Goal: Navigation & Orientation: Find specific page/section

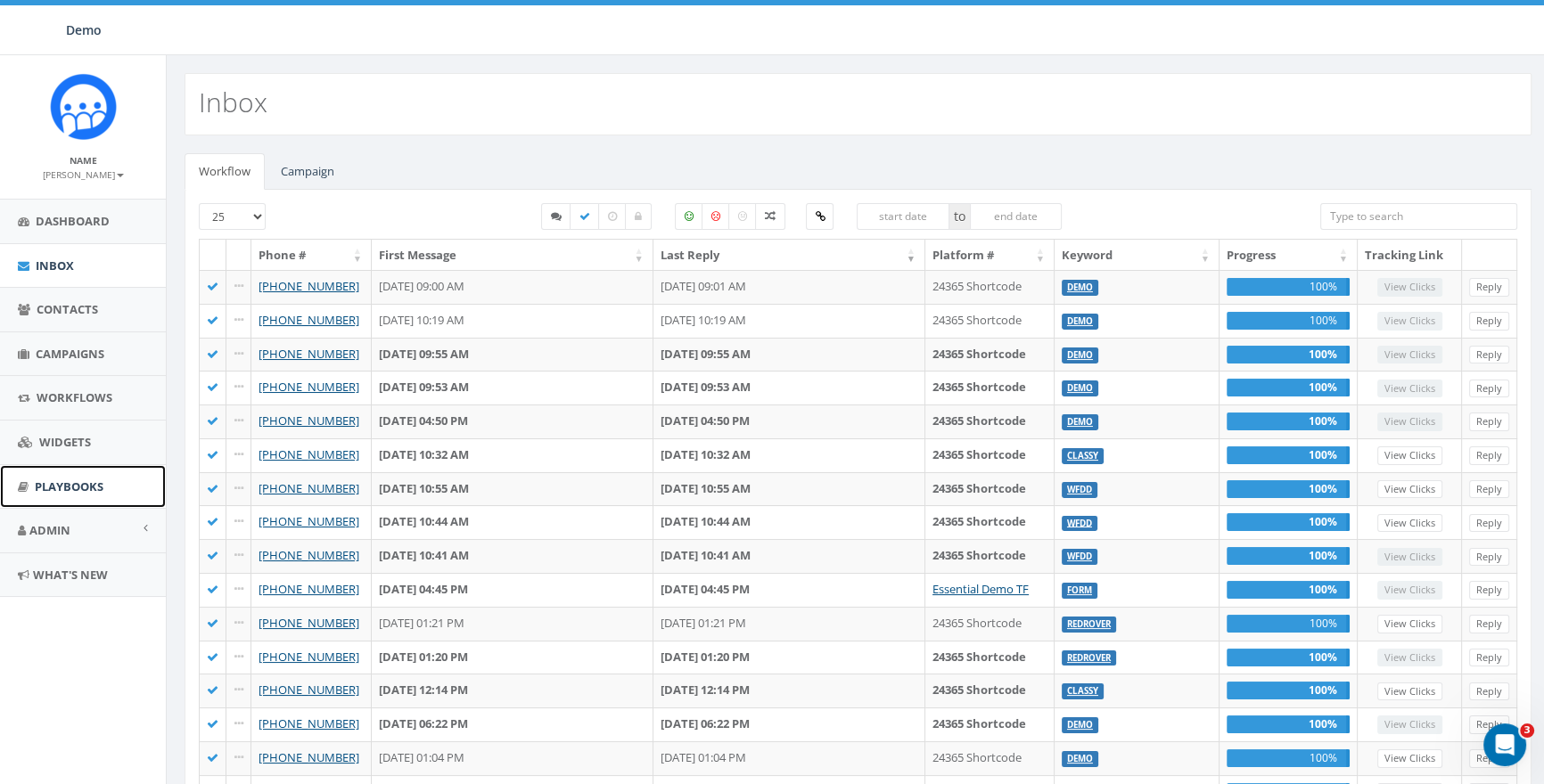
click at [82, 475] on link "Playbooks" at bounding box center [83, 487] width 166 height 44
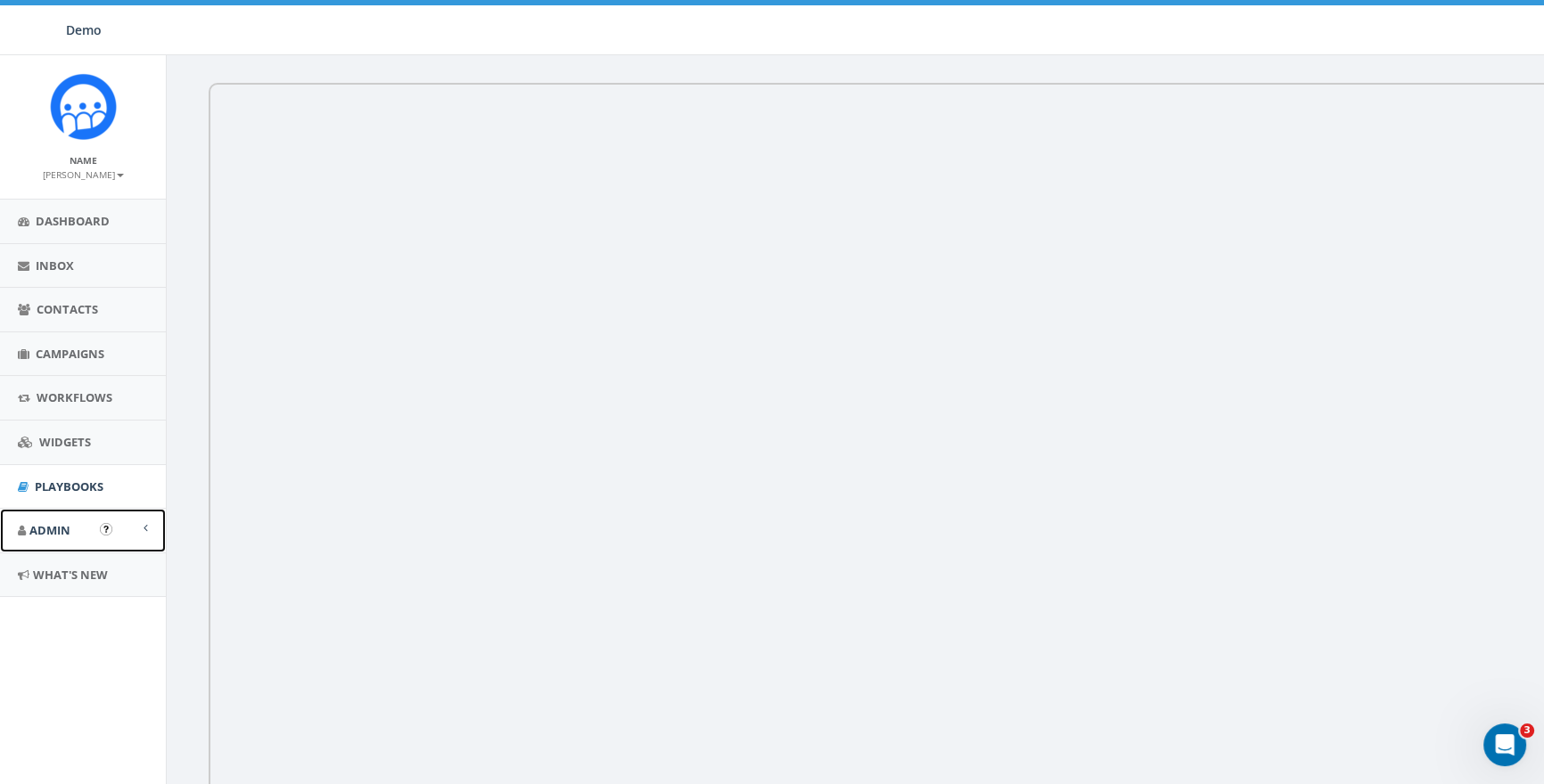
click at [26, 544] on link "Admin" at bounding box center [83, 530] width 166 height 44
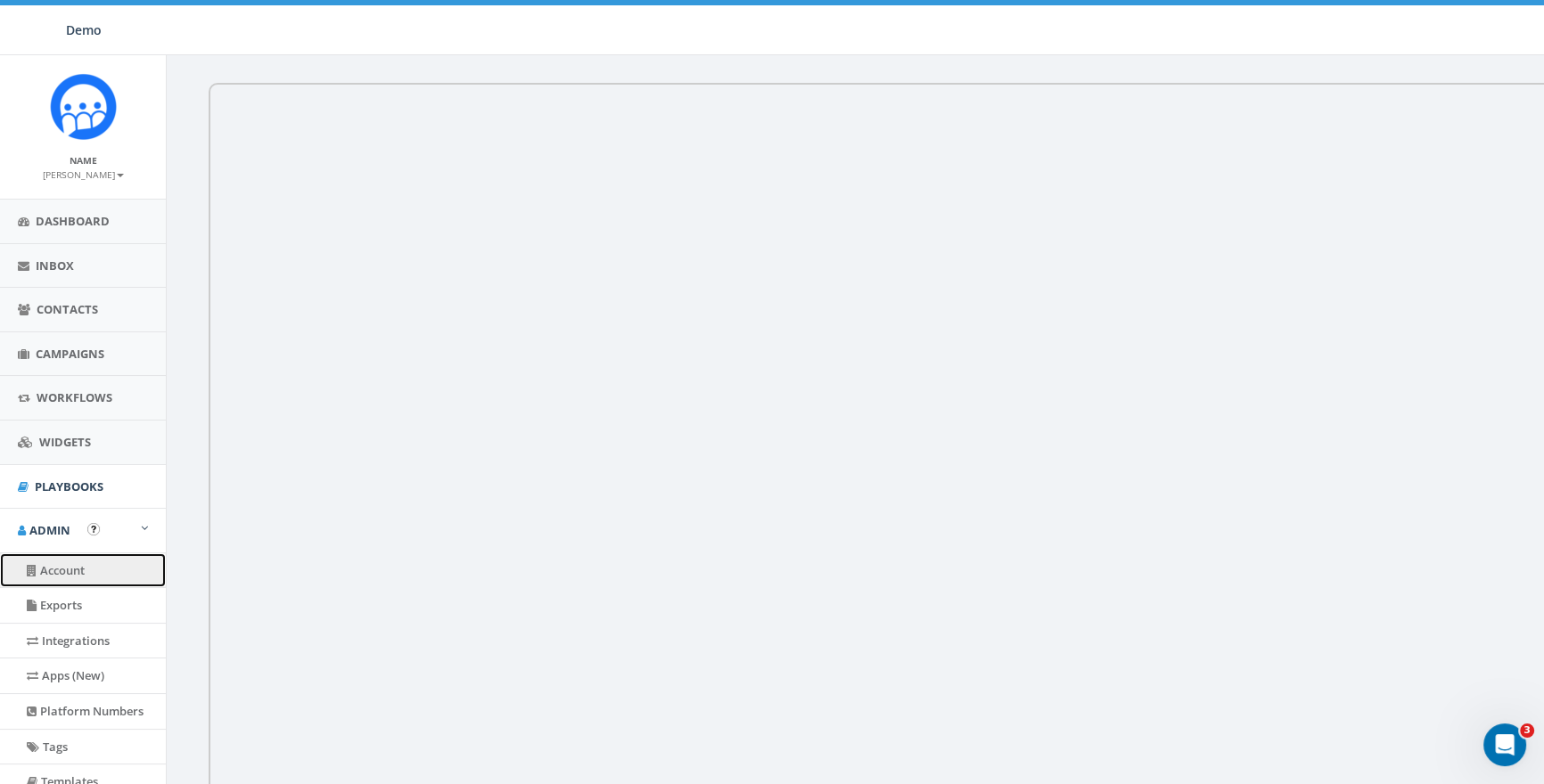
click at [71, 566] on link "Account" at bounding box center [83, 571] width 166 height 35
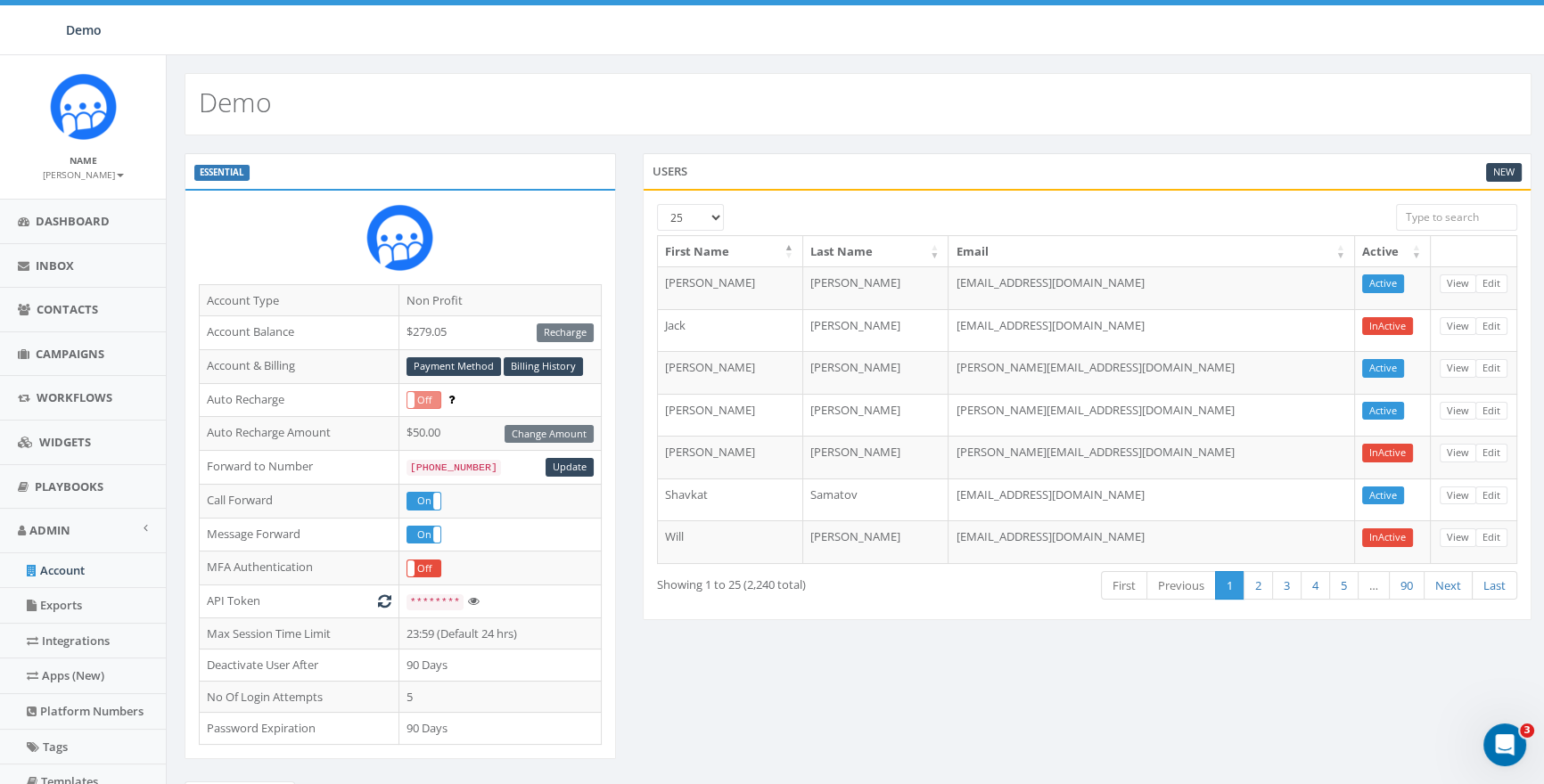
click at [276, 66] on div "Demo" at bounding box center [857, 95] width 1382 height 80
click at [63, 478] on span "Playbooks" at bounding box center [69, 486] width 68 height 16
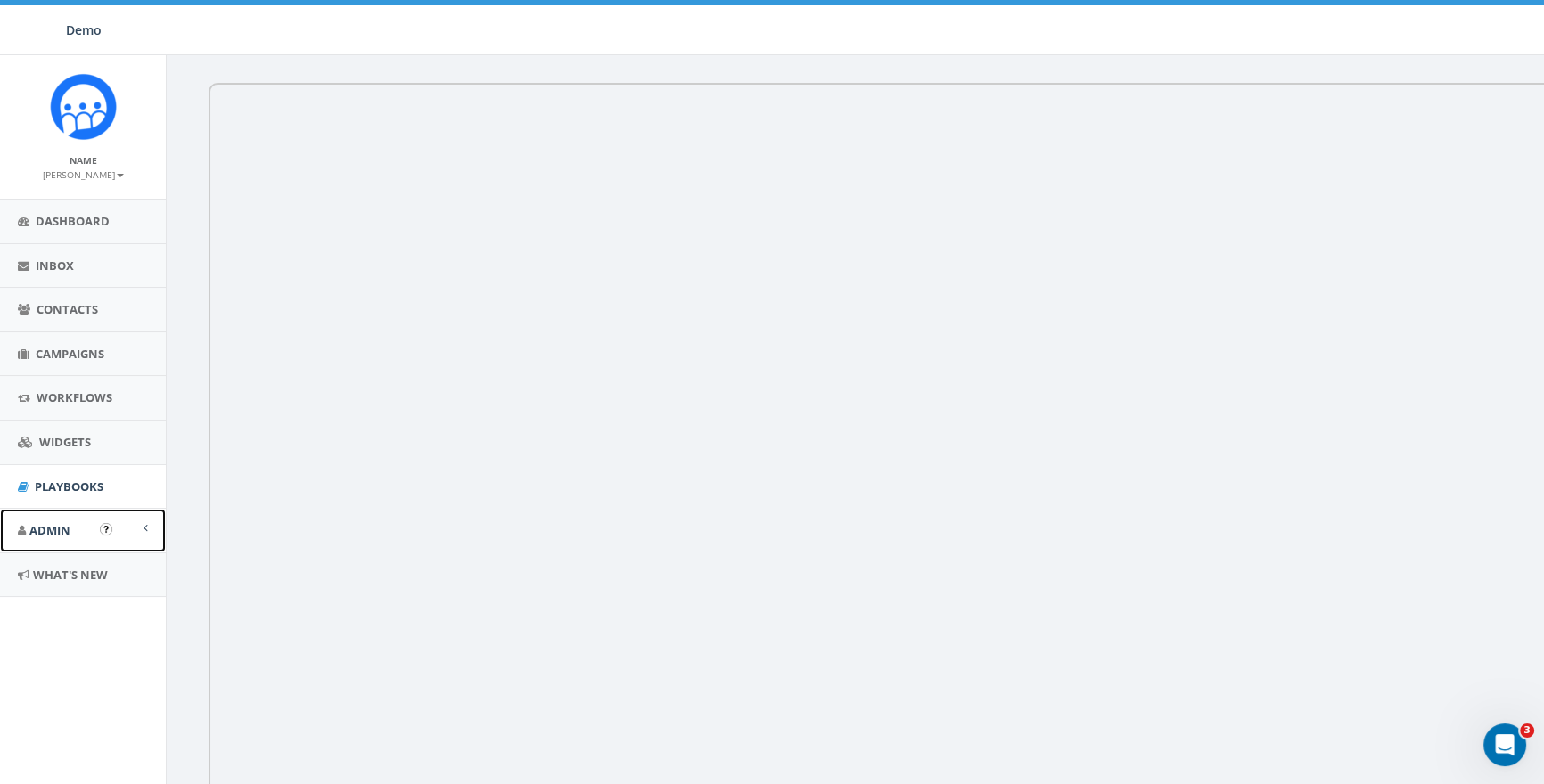
click at [55, 531] on span "Admin" at bounding box center [50, 530] width 41 height 16
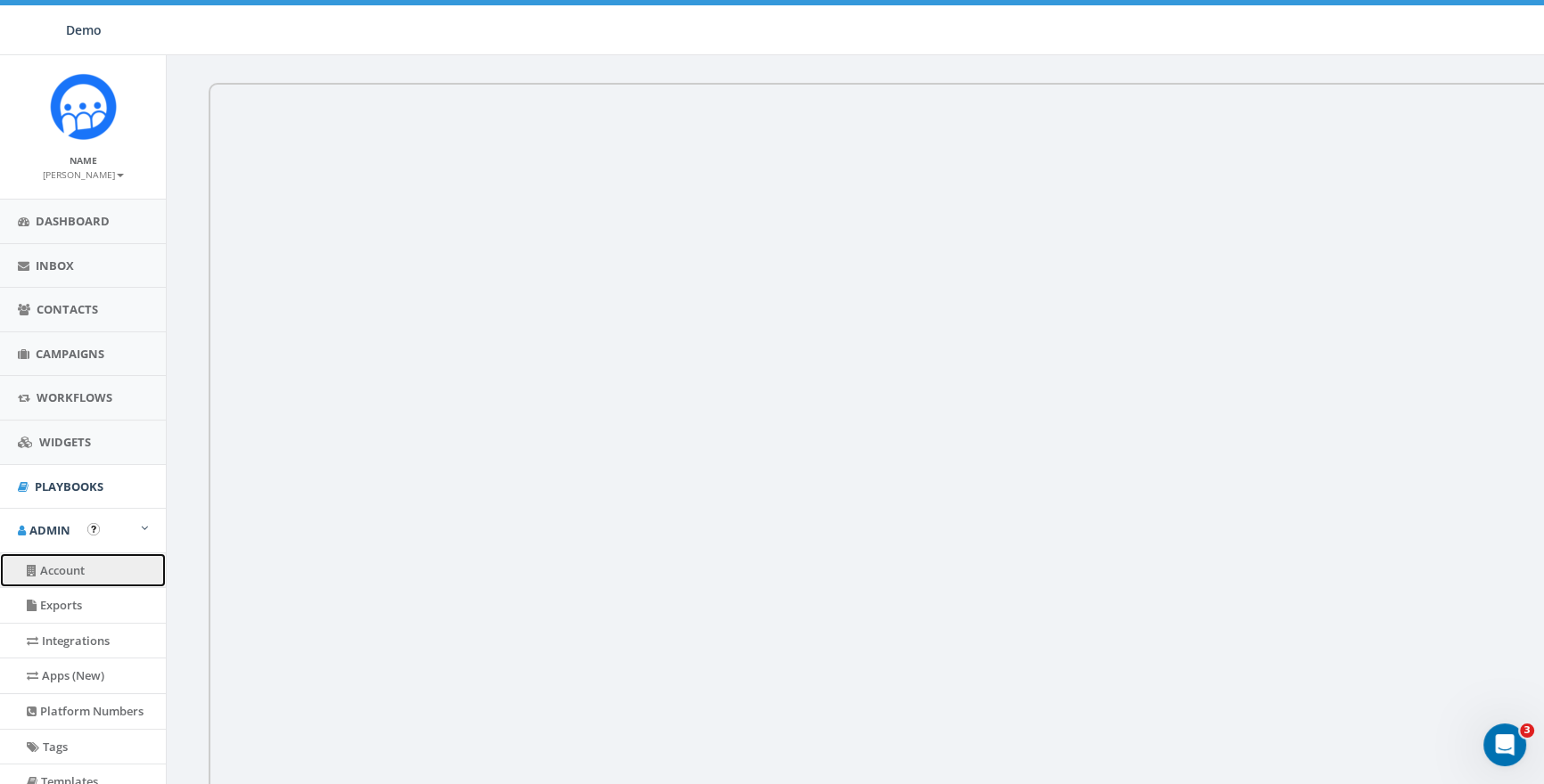
click at [66, 564] on link "Account" at bounding box center [83, 571] width 166 height 35
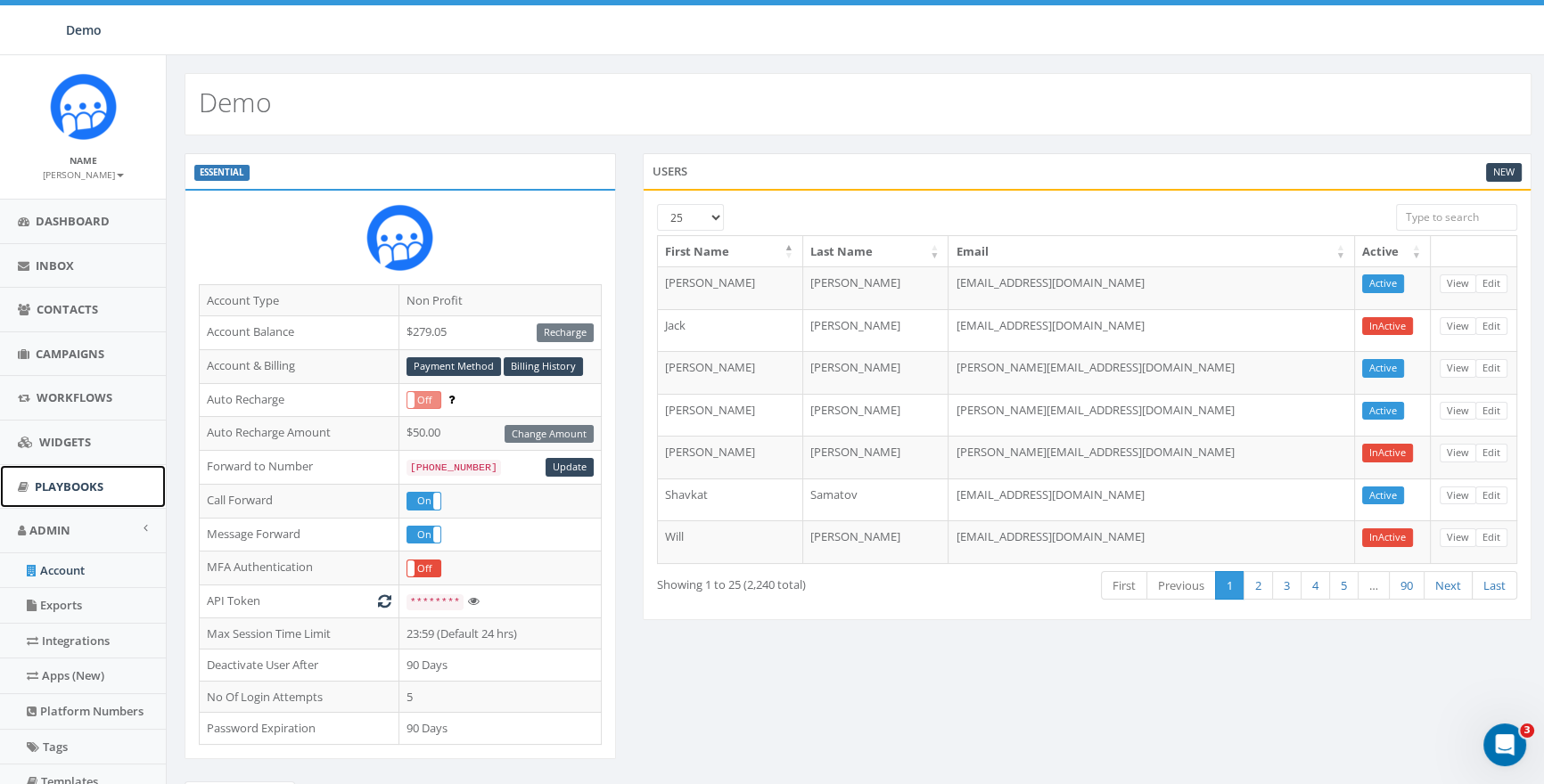
click at [61, 478] on span "Playbooks" at bounding box center [69, 486] width 68 height 16
